Goal: Task Accomplishment & Management: Use online tool/utility

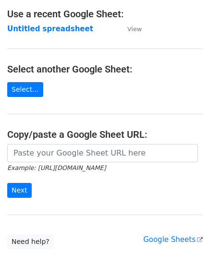
scroll to position [96, 0]
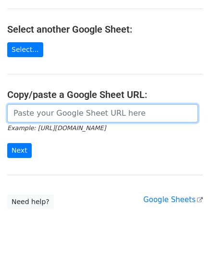
click at [33, 110] on input "url" at bounding box center [102, 113] width 191 height 18
paste input "[URL][DOMAIN_NAME]"
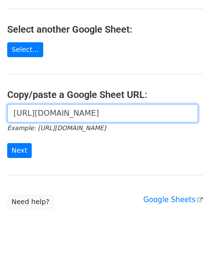
scroll to position [0, 214]
type input "[URL][DOMAIN_NAME]"
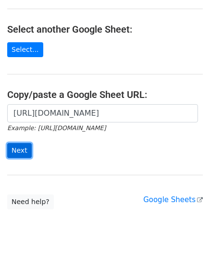
click at [22, 151] on input "Next" at bounding box center [19, 150] width 25 height 15
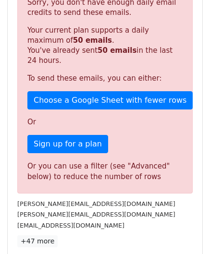
scroll to position [325, 0]
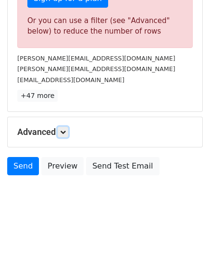
drag, startPoint x: 63, startPoint y: 126, endPoint x: 80, endPoint y: 145, distance: 25.9
click at [63, 127] on link at bounding box center [63, 132] width 11 height 11
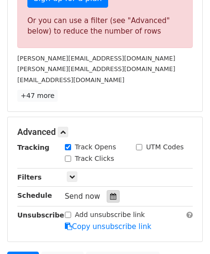
click at [110, 190] on div at bounding box center [113, 196] width 13 height 13
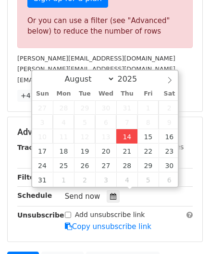
type input "2025-08-14 12:00"
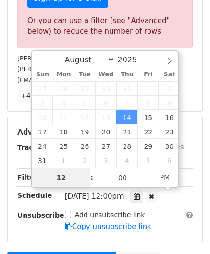
paste input "8"
type input "8"
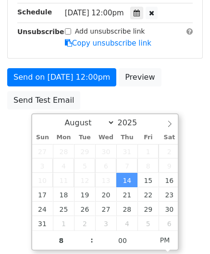
type input "2025-08-14 20:00"
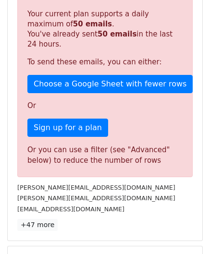
scroll to position [441, 0]
